Goal: Find specific page/section: Find specific page/section

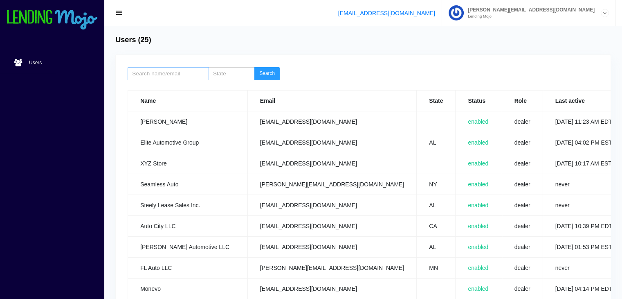
click at [172, 74] on input "search" at bounding box center [168, 73] width 81 height 13
type input "johny"
click at [266, 71] on button "Search" at bounding box center [266, 73] width 25 height 13
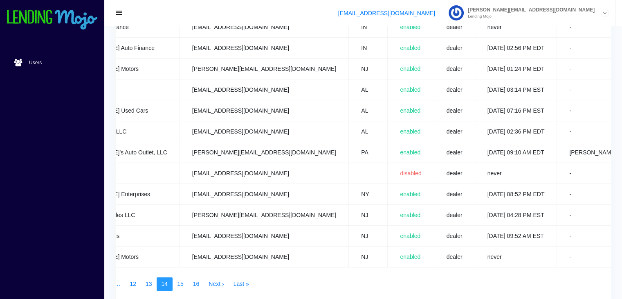
scroll to position [366, 0]
click at [181, 282] on link "15" at bounding box center [180, 283] width 16 height 14
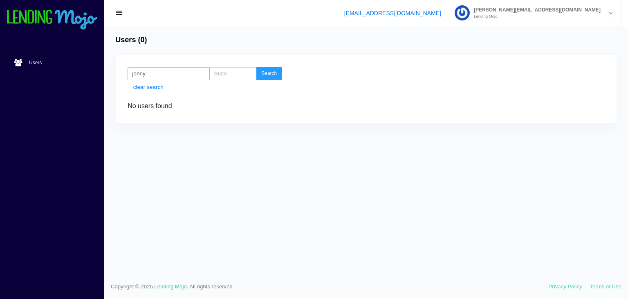
click at [173, 76] on input "johny" at bounding box center [169, 73] width 82 height 13
type input "[PERSON_NAME]"
click at [270, 75] on button "Search" at bounding box center [268, 73] width 25 height 13
click at [155, 77] on input "[PERSON_NAME]" at bounding box center [169, 73] width 82 height 13
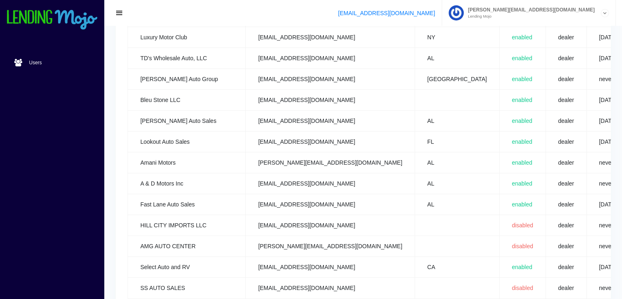
scroll to position [409, 0]
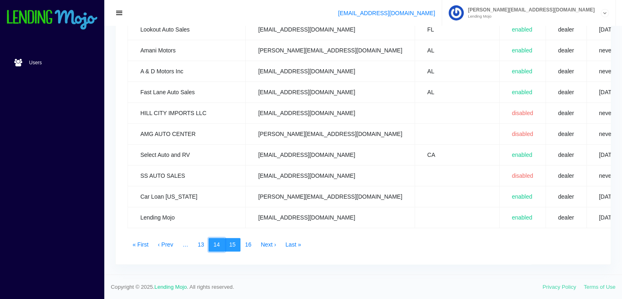
click at [219, 238] on link "14" at bounding box center [217, 245] width 16 height 14
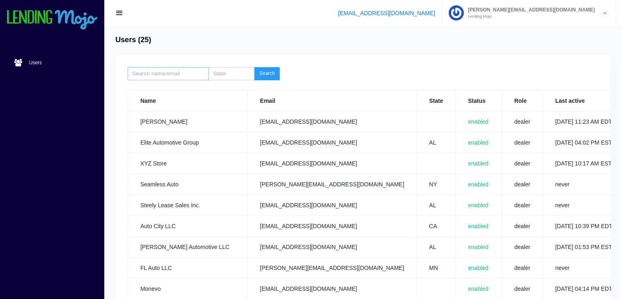
click at [142, 71] on input "search" at bounding box center [168, 73] width 81 height 13
type input "917"
click at [267, 72] on button "Search" at bounding box center [266, 73] width 25 height 13
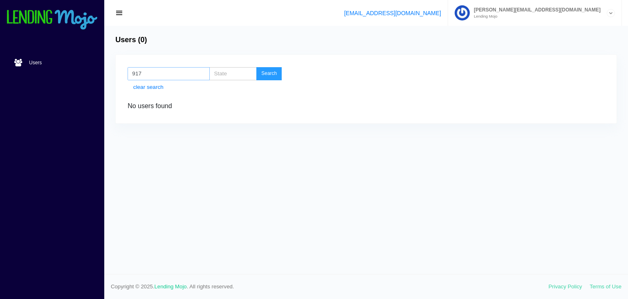
click at [172, 69] on input "917" at bounding box center [169, 73] width 82 height 13
type input "9"
click at [231, 74] on input "search" at bounding box center [232, 73] width 47 height 13
type input "ny"
click at [256, 67] on button "Search" at bounding box center [268, 73] width 25 height 13
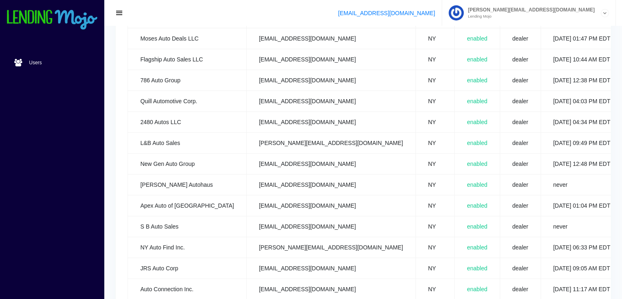
scroll to position [420, 0]
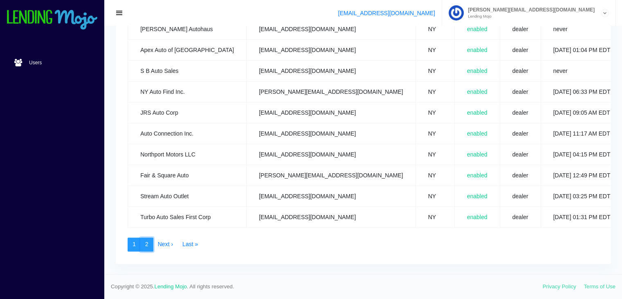
click at [146, 238] on link "2" at bounding box center [146, 244] width 13 height 14
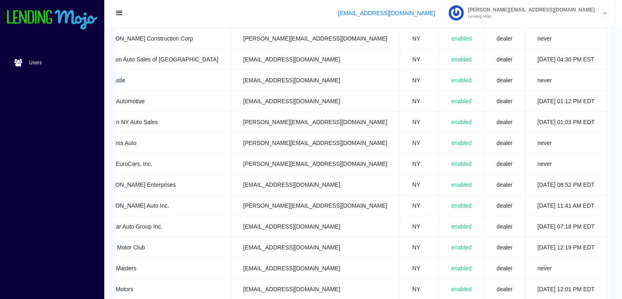
scroll to position [0, 63]
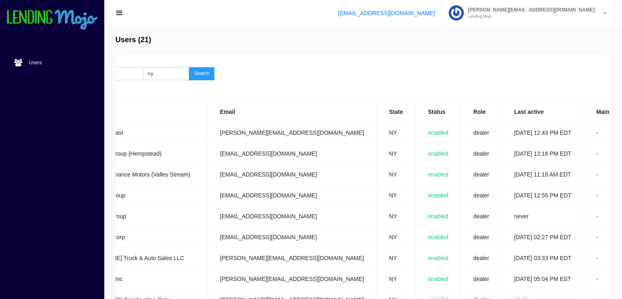
scroll to position [0, 87]
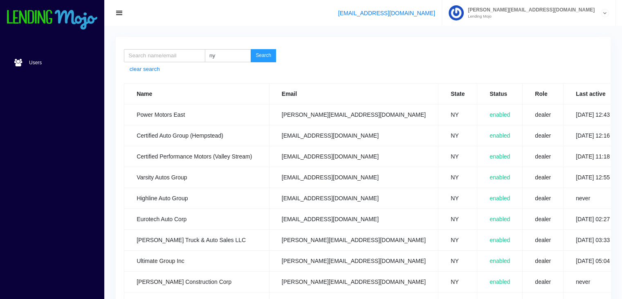
scroll to position [18, 0]
click at [229, 58] on input "ny" at bounding box center [228, 55] width 46 height 13
type input "nj"
click at [263, 53] on button "Search" at bounding box center [263, 55] width 25 height 13
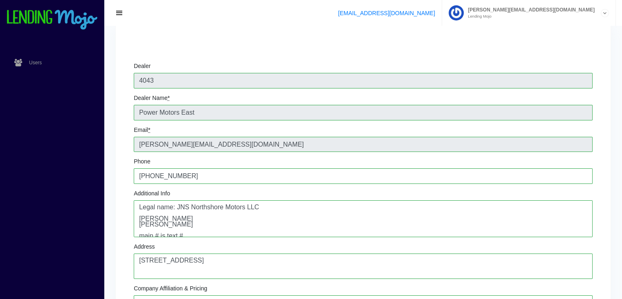
scroll to position [49, 0]
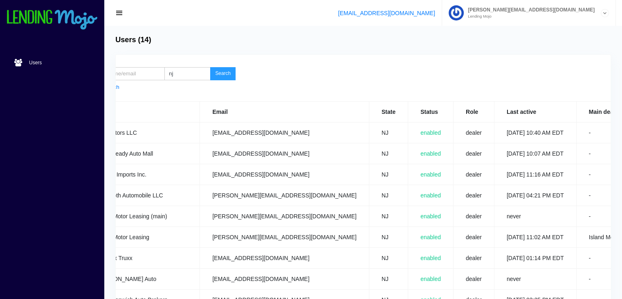
scroll to position [0, 88]
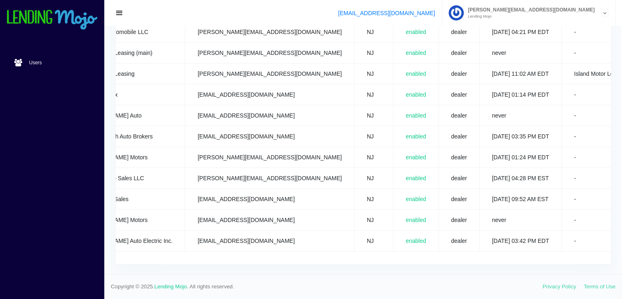
scroll to position [0, 64]
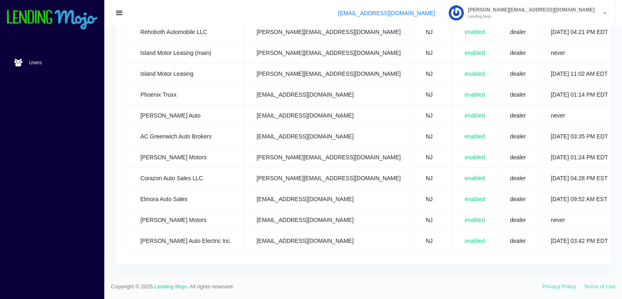
scroll to position [0, 0]
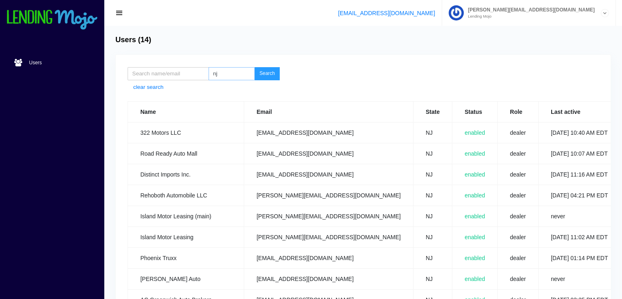
click at [226, 75] on input "nj" at bounding box center [232, 73] width 46 height 13
type input "n"
click at [169, 72] on input "search" at bounding box center [168, 73] width 81 height 13
type input "five"
click at [265, 73] on button "Search" at bounding box center [266, 73] width 25 height 13
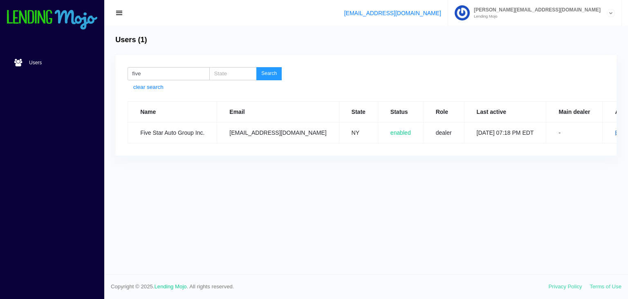
click at [615, 133] on link "Edit" at bounding box center [619, 133] width 9 height 6
click at [148, 74] on input "five" at bounding box center [169, 73] width 82 height 13
type input "f"
type input "euro"
click at [266, 72] on button "Search" at bounding box center [268, 73] width 25 height 13
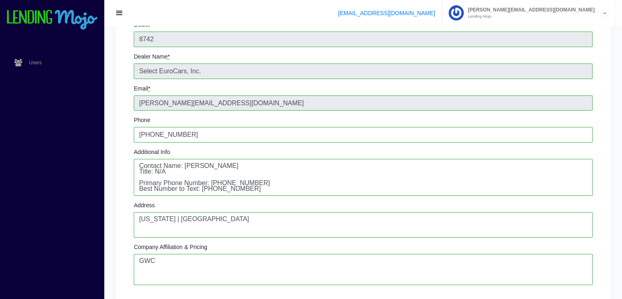
scroll to position [83, 0]
